Goal: Task Accomplishment & Management: Manage account settings

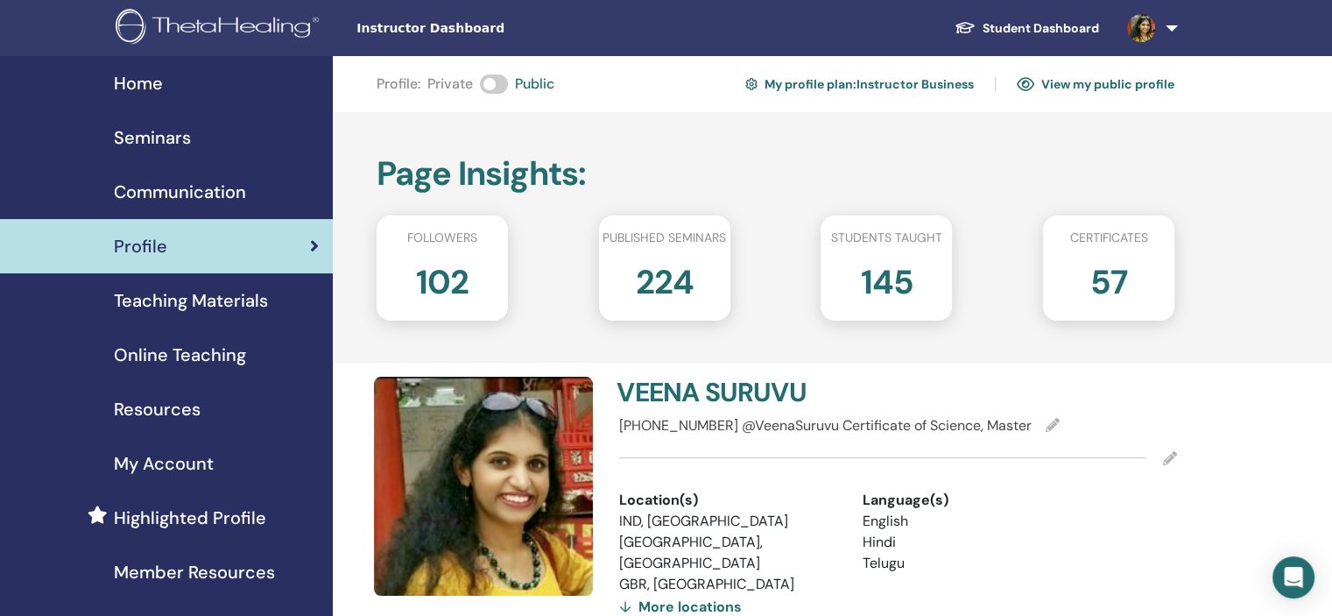
click at [217, 483] on link "My Account" at bounding box center [166, 463] width 333 height 54
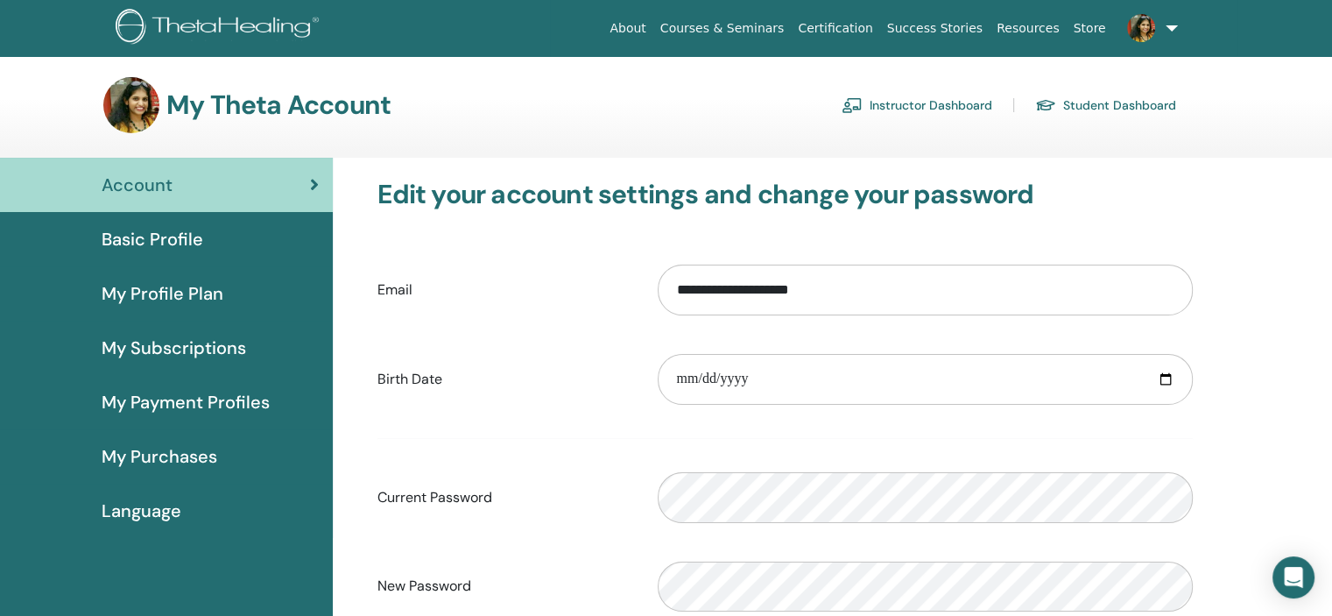
click at [228, 332] on link "My Subscriptions" at bounding box center [166, 348] width 333 height 54
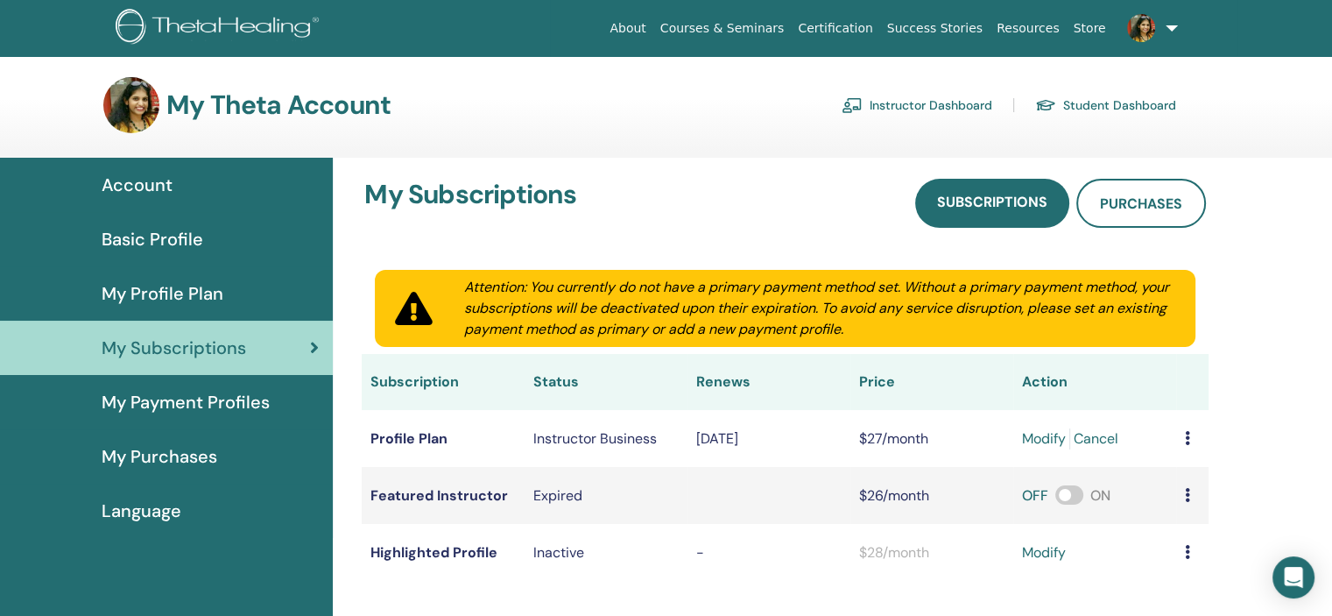
click at [220, 293] on span "My Profile Plan" at bounding box center [163, 293] width 122 height 26
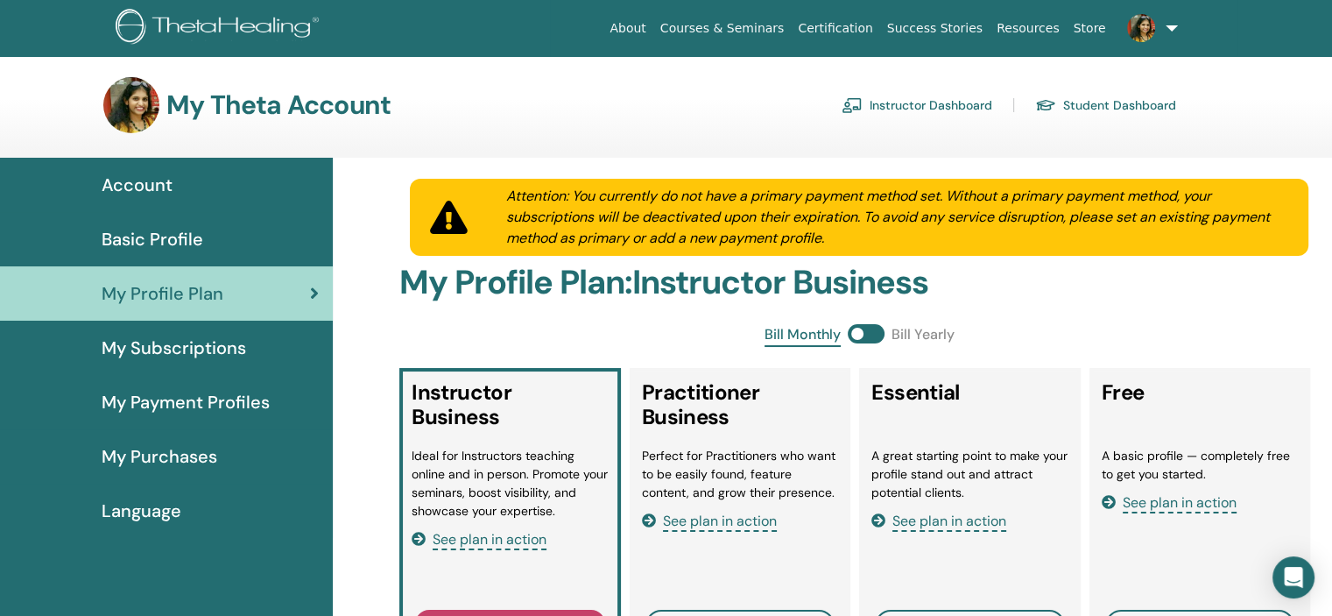
click at [206, 360] on span "My Subscriptions" at bounding box center [174, 348] width 145 height 26
